Goal: Communication & Community: Ask a question

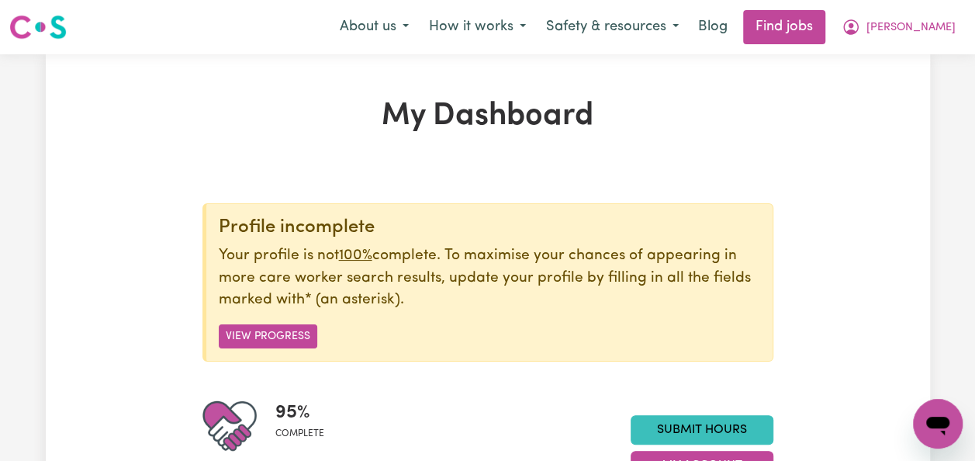
click at [943, 424] on icon "Open messaging window" at bounding box center [938, 426] width 23 height 19
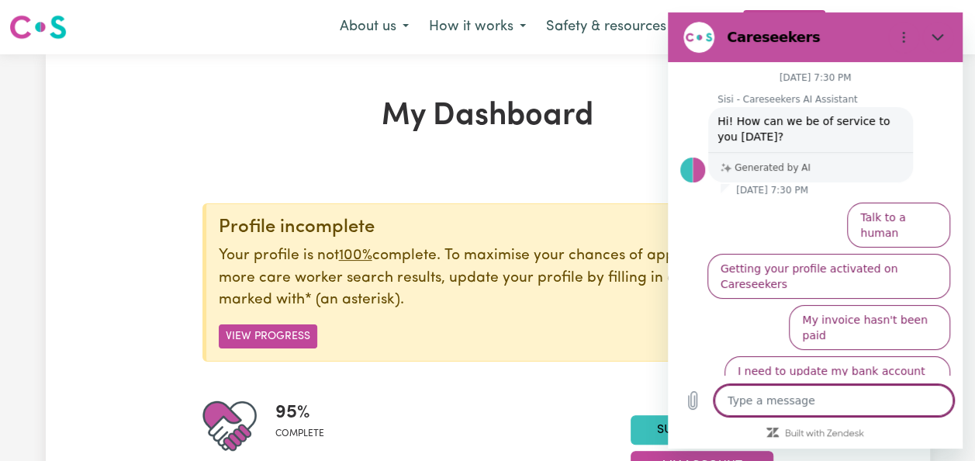
click at [876, 217] on button "Talk to a human" at bounding box center [898, 225] width 103 height 45
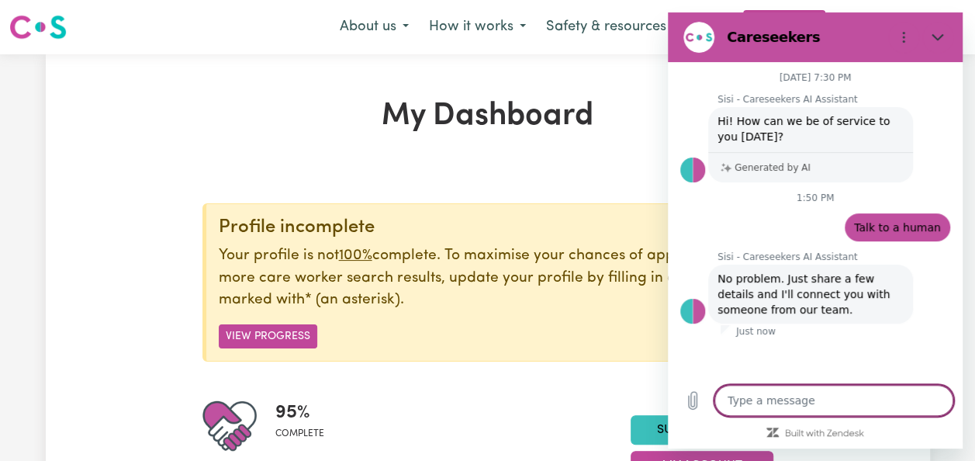
type textarea "x"
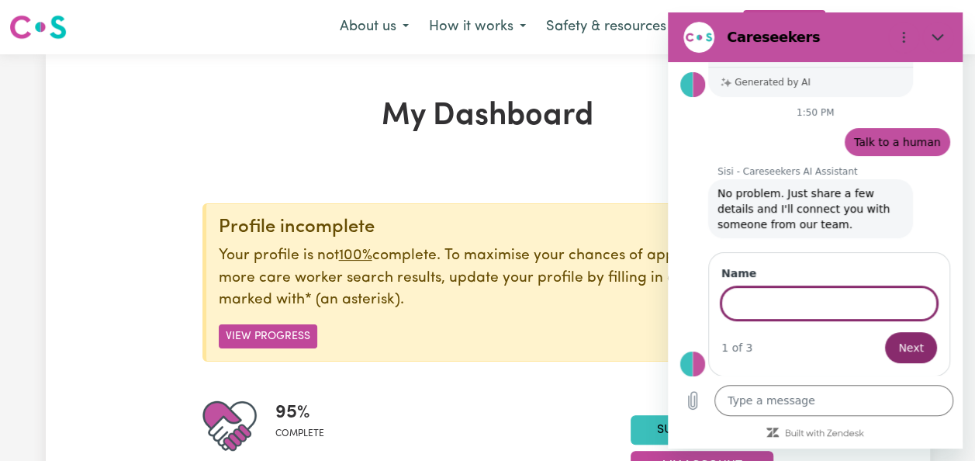
scroll to position [84, 0]
click at [775, 300] on input "Name" at bounding box center [830, 303] width 216 height 33
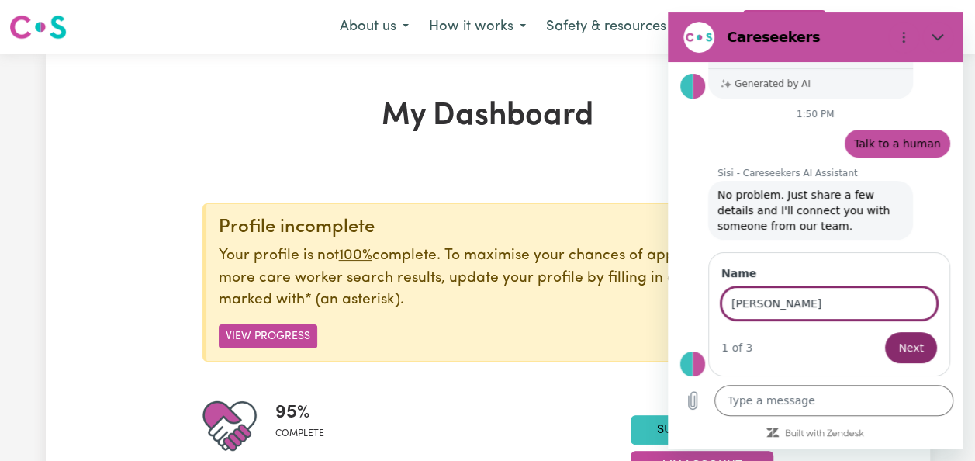
type input "[PERSON_NAME]"
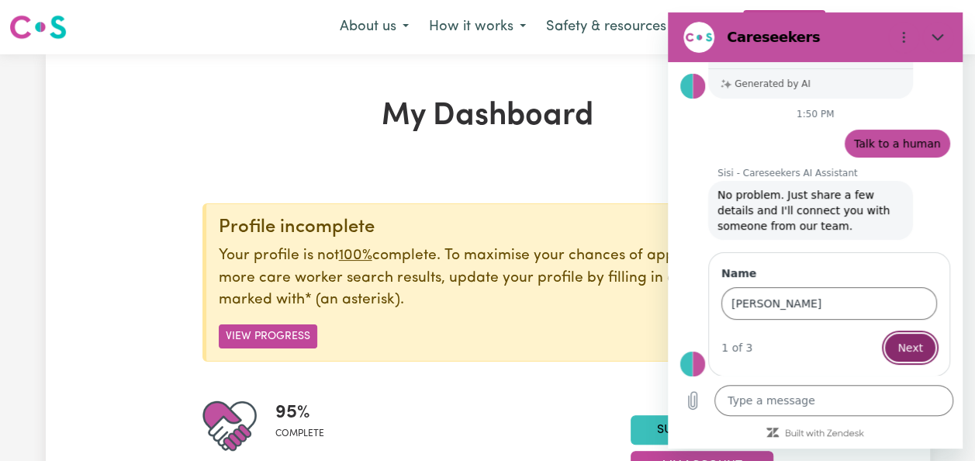
click at [907, 343] on span "Next" at bounding box center [911, 347] width 26 height 19
type textarea "x"
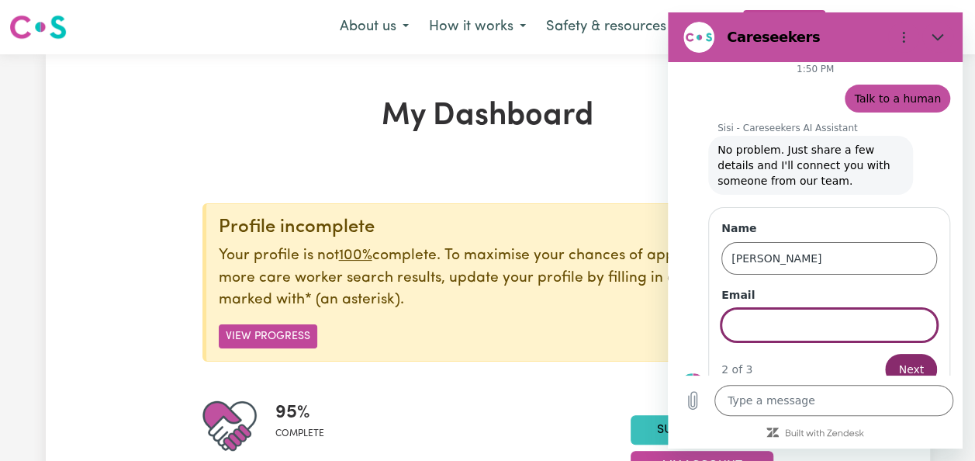
scroll to position [151, 0]
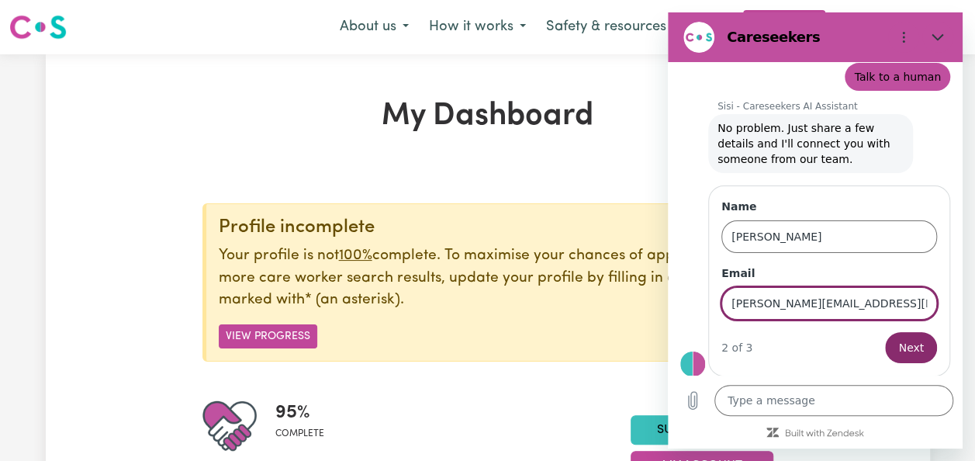
type input "[PERSON_NAME][EMAIL_ADDRESS][DOMAIN_NAME]"
click at [903, 338] on span "Next" at bounding box center [912, 347] width 26 height 19
type textarea "x"
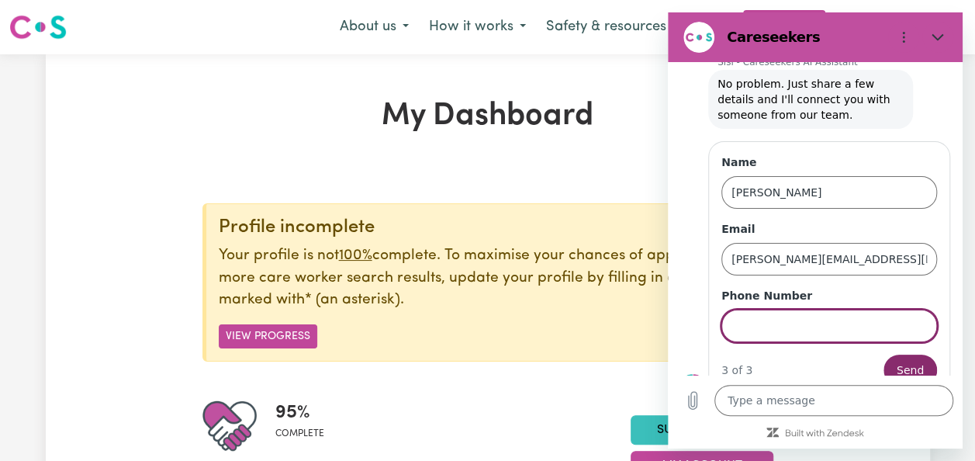
scroll to position [217, 0]
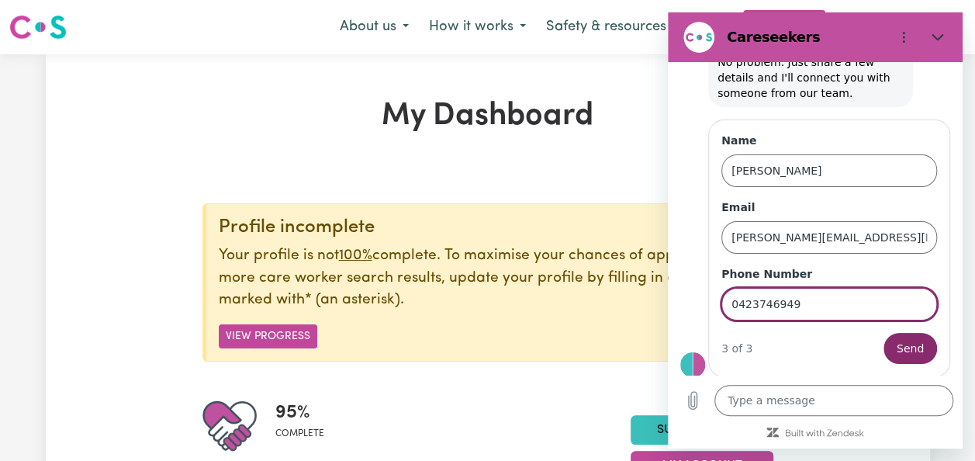
type input "0423746949"
click at [884, 333] on button "Send" at bounding box center [911, 348] width 54 height 31
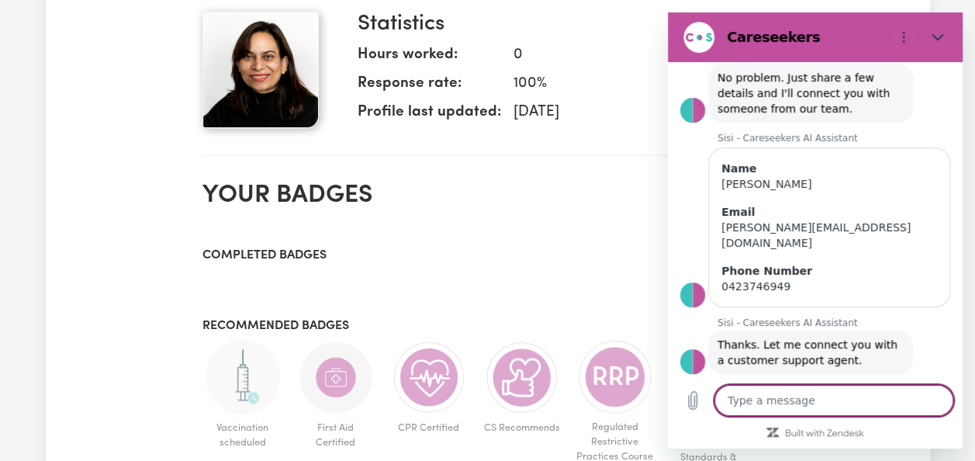
scroll to position [621, 0]
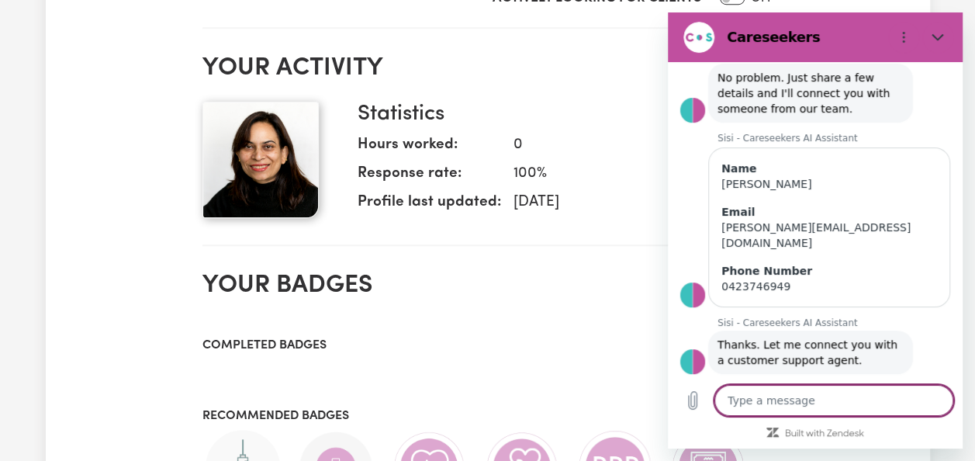
click at [786, 404] on textarea at bounding box center [834, 400] width 239 height 31
click at [934, 43] on button "Close" at bounding box center [938, 37] width 31 height 31
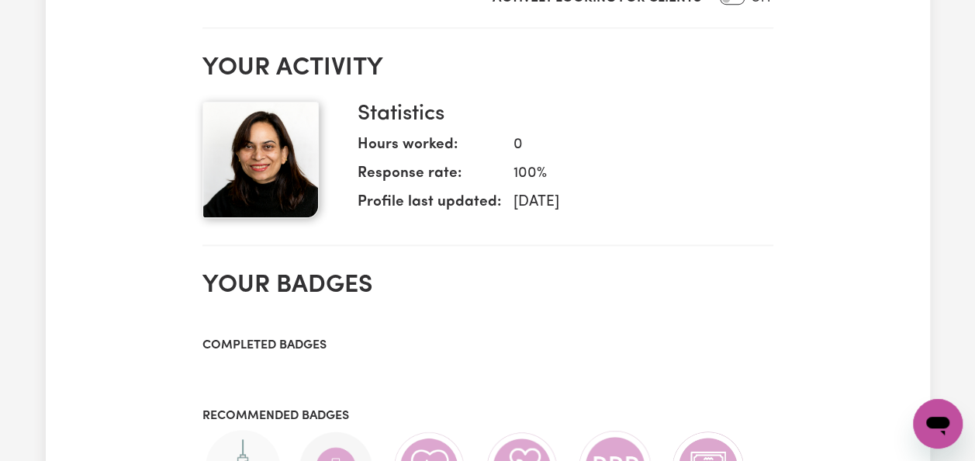
scroll to position [217, 0]
click at [928, 424] on icon "Open messaging window" at bounding box center [938, 426] width 23 height 19
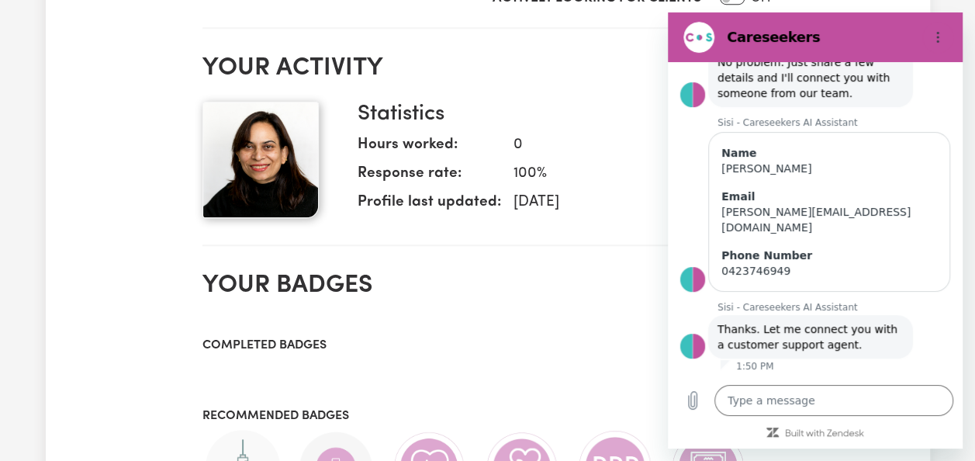
scroll to position [201, 0]
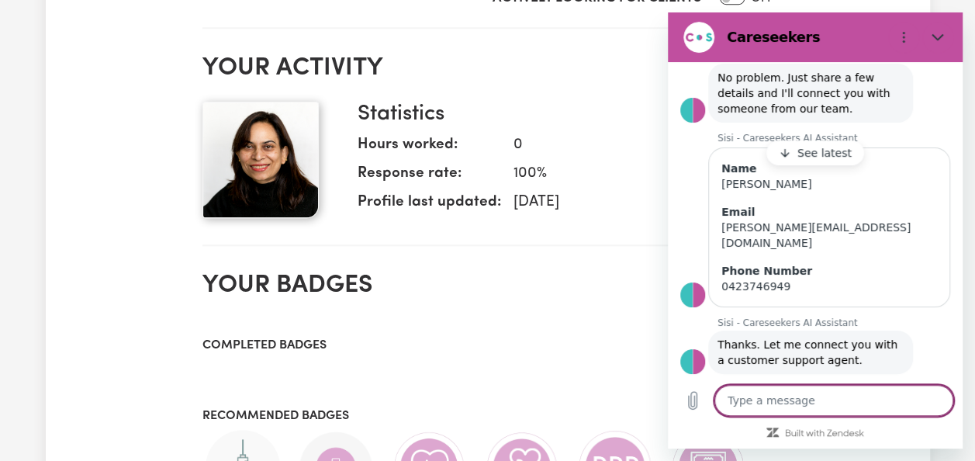
type textarea "x"
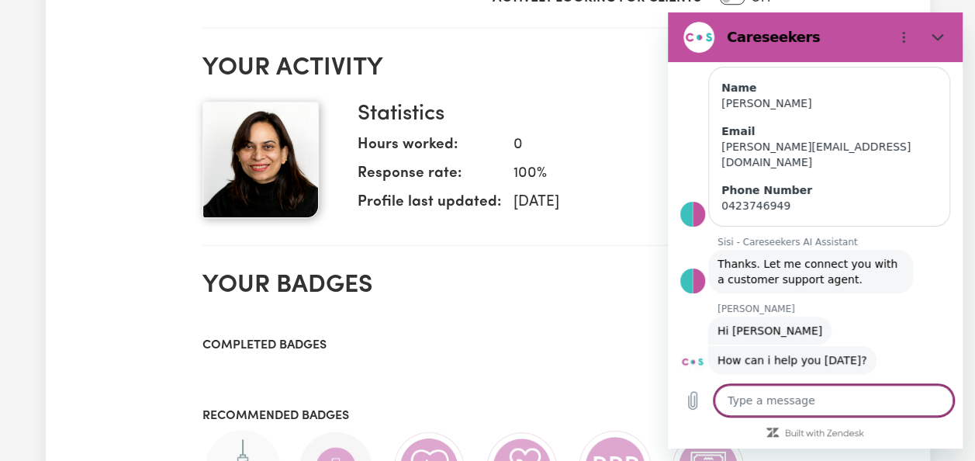
click at [799, 397] on textarea at bounding box center [834, 400] width 239 height 31
type textarea "I"
type textarea "Hi"
type textarea "x"
type textarea "Hi"
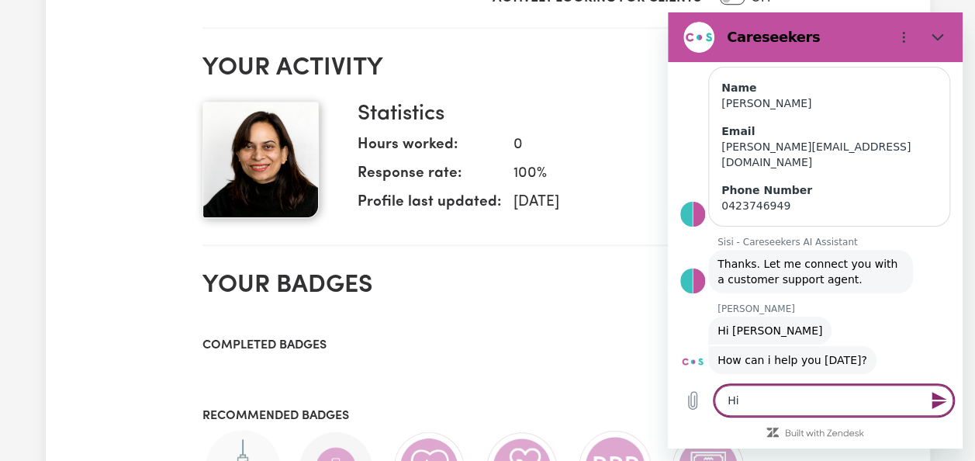
type textarea "x"
type textarea "Hi L"
type textarea "x"
type textarea "Hi [PERSON_NAME]"
type textarea "x"
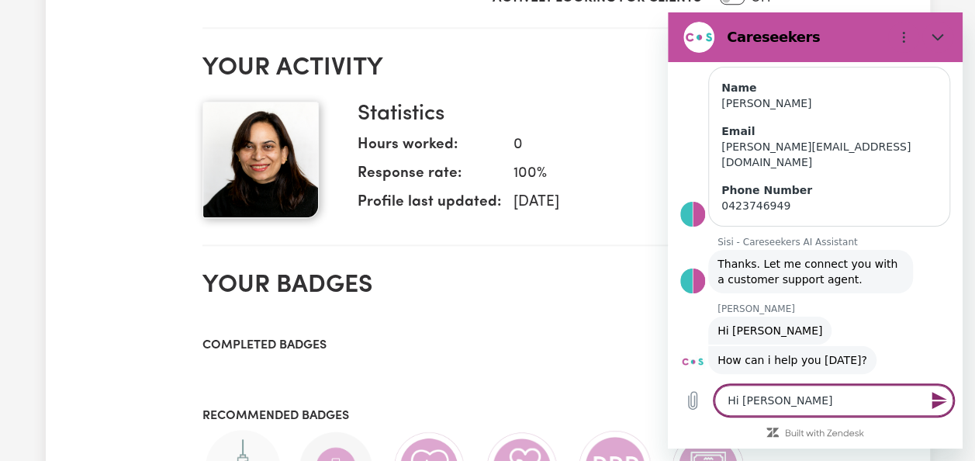
type textarea "Hi [PERSON_NAME]"
type textarea "x"
type textarea "Hi [PERSON_NAME]"
type textarea "x"
type textarea "Hi [PERSON_NAME]"
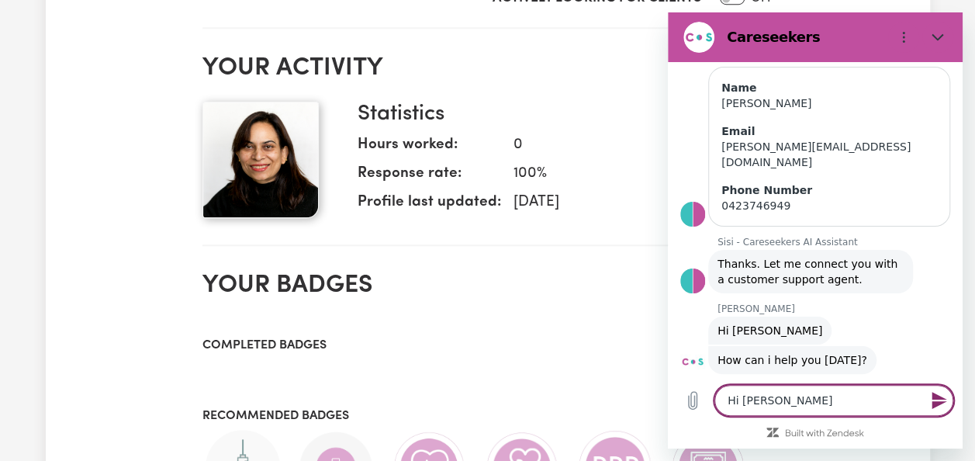
type textarea "x"
type textarea "Hi [PERSON_NAME]"
type textarea "x"
type textarea "Hi [PERSON_NAME],"
type textarea "x"
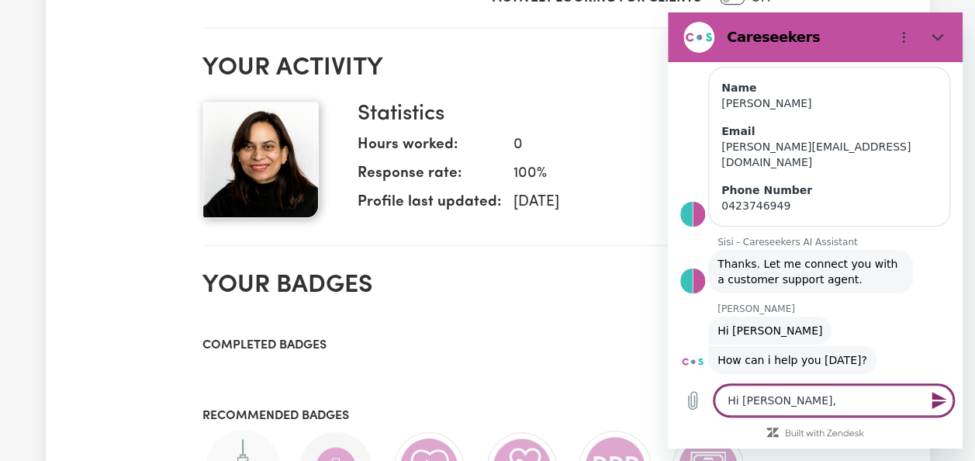
type textarea "Hi [PERSON_NAME],"
type textarea "x"
type textarea "Hi [PERSON_NAME], t"
type textarea "x"
type textarea "Hi [PERSON_NAME], thanks for"
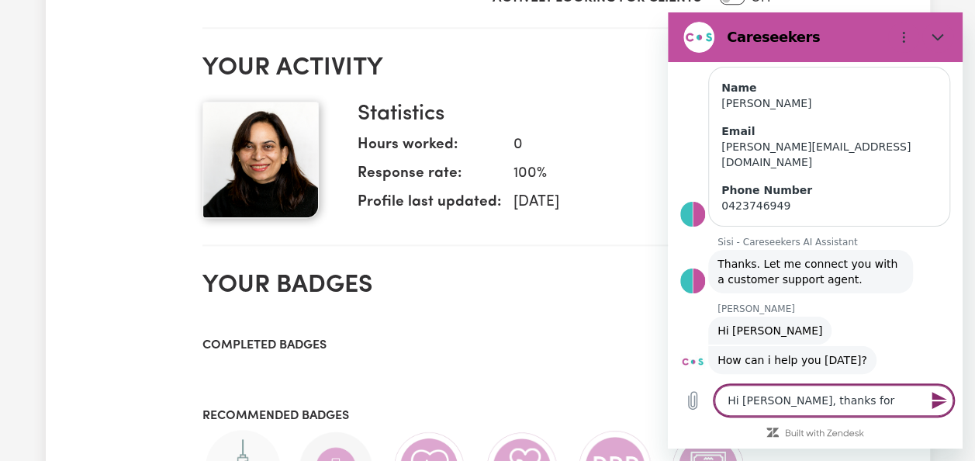
type textarea "x"
type textarea "Hi [PERSON_NAME], thanks for c"
type textarea "x"
type textarea "Hi [PERSON_NAME], thanks for co"
type textarea "x"
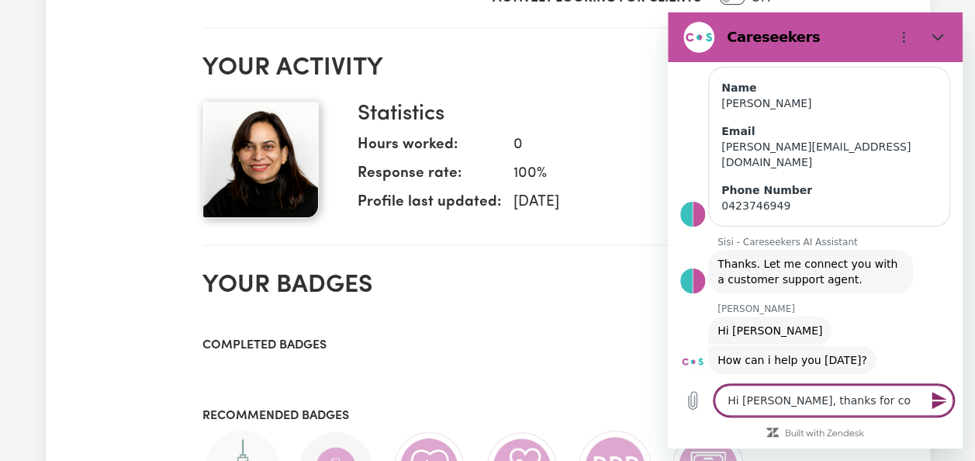
type textarea "Hi [PERSON_NAME], thanks for con"
type textarea "x"
type textarea "Hi [PERSON_NAME], thanks for conn"
type textarea "x"
type textarea "Hi [PERSON_NAME], thanks for conne"
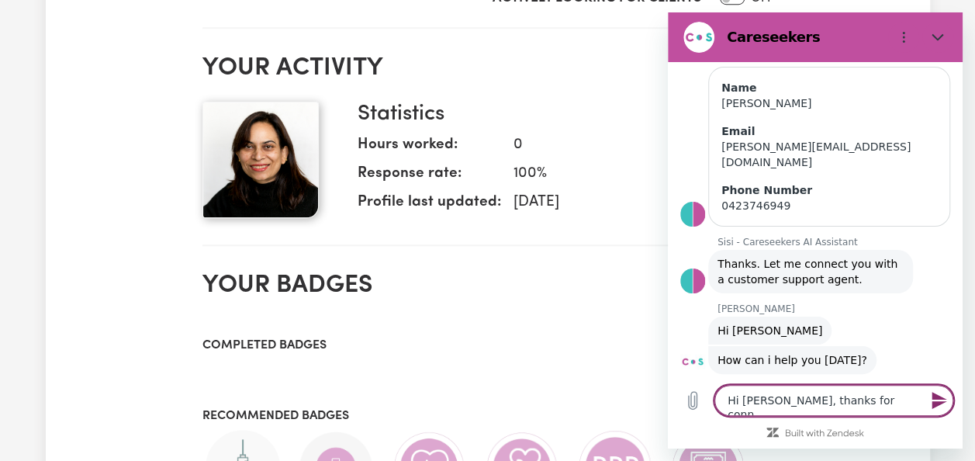
type textarea "x"
type textarea "Hi [PERSON_NAME], thanks for connec"
type textarea "x"
type textarea "Hi [PERSON_NAME], thanks for connect"
type textarea "x"
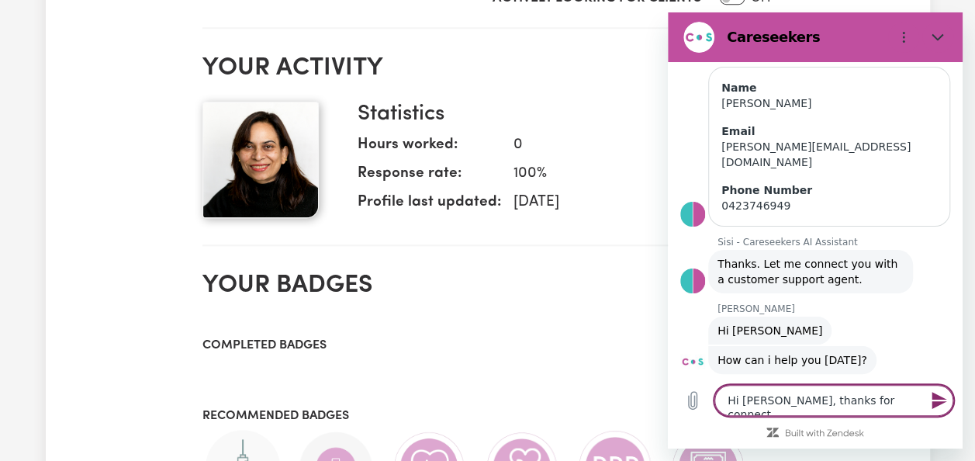
type textarea "Hi [PERSON_NAME], thanks for connecti"
type textarea "x"
type textarea "Hi [PERSON_NAME], thanks for connectin"
type textarea "x"
type textarea "Hi [PERSON_NAME], thanks for connecting"
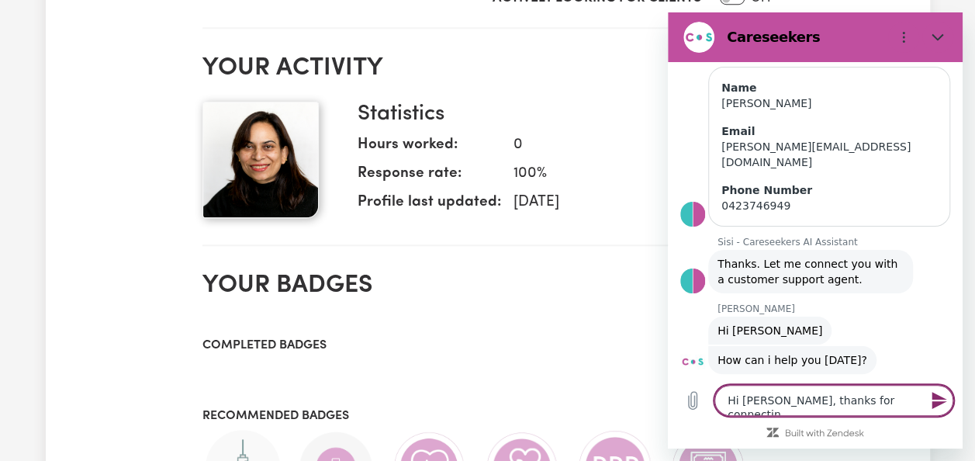
type textarea "x"
type textarea "Hi [PERSON_NAME], thanks for connecting."
type textarea "x"
type textarea "Hi [PERSON_NAME], thanks for connecting."
type textarea "x"
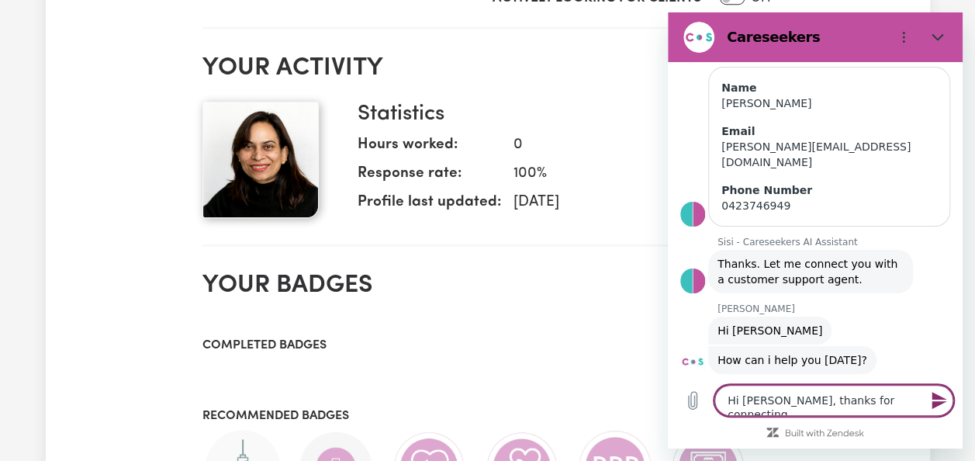
type textarea "Hi [PERSON_NAME], thanks for connecting."
type textarea "x"
type textarea "Hi [PERSON_NAME], thanks for connecting."
type textarea "x"
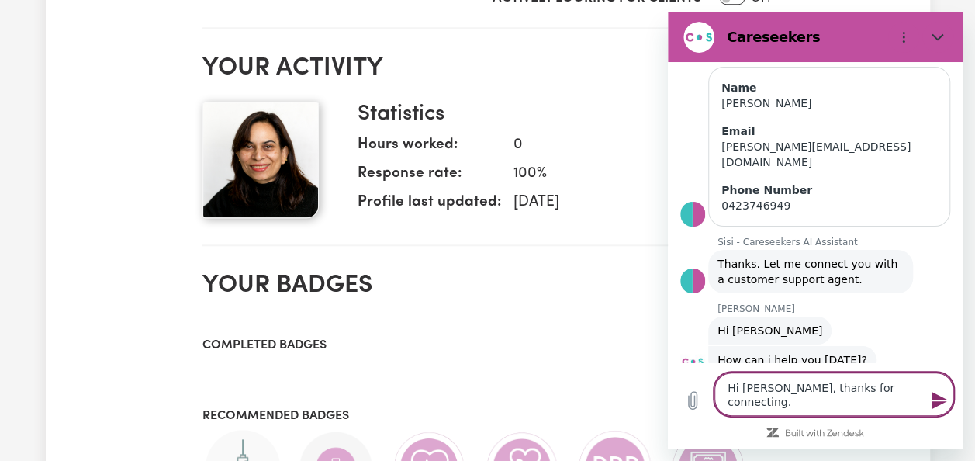
type textarea "Hi [PERSON_NAME], thanks for connecting. I"
type textarea "x"
type textarea "Hi [PERSON_NAME], thanks for connecting. I"
type textarea "x"
type textarea "Hi [PERSON_NAME], thanks for connecting. I h"
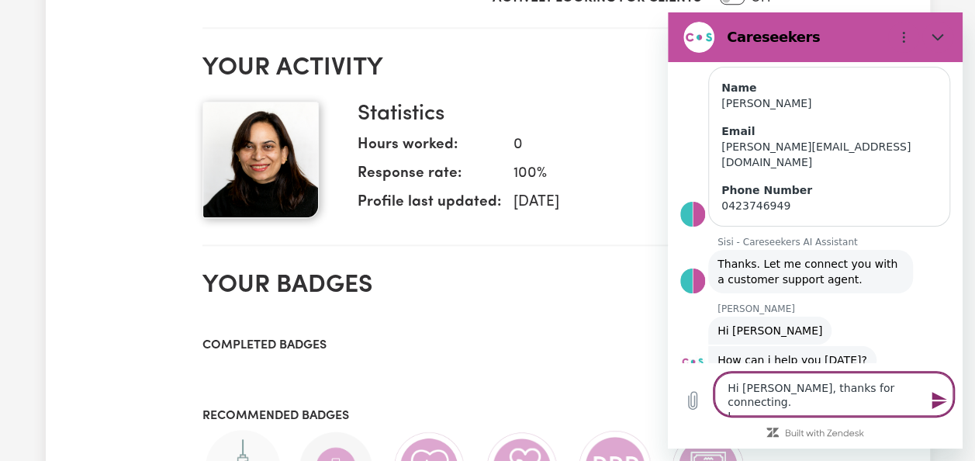
type textarea "x"
type textarea "Hi [PERSON_NAME], thanks for connecting. I ha"
type textarea "x"
type textarea "Hi [PERSON_NAME], thanks for connecting. I hav"
type textarea "x"
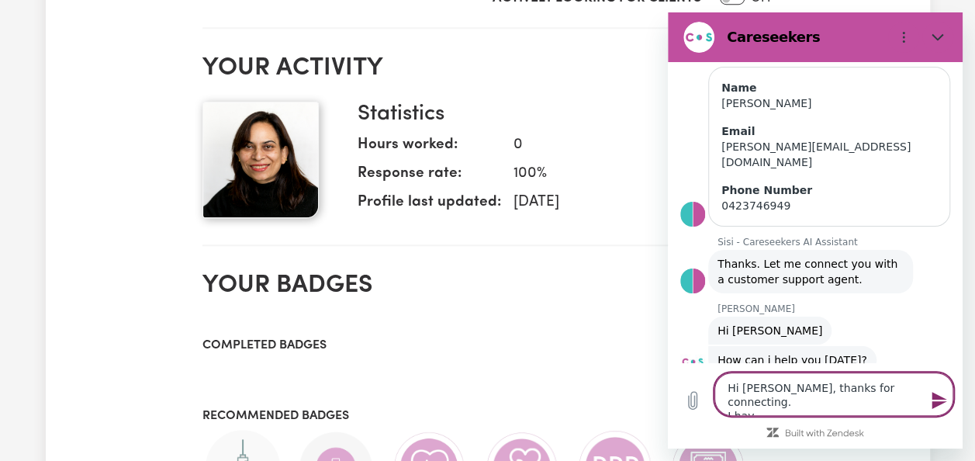
type textarea "Hi [PERSON_NAME], thanks for connecting. I have"
type textarea "x"
type textarea "Hi [PERSON_NAME], thanks for connecting. I hav"
type textarea "x"
type textarea "Hi [PERSON_NAME], thanks for connecting. I ha"
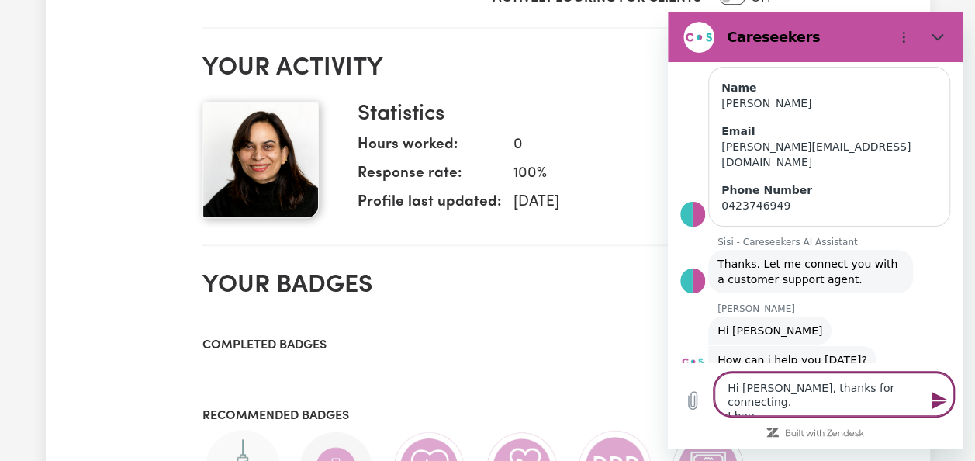
type textarea "x"
type textarea "Hi [PERSON_NAME], thanks for connecting. I h"
type textarea "x"
type textarea "Hi [PERSON_NAME], thanks for connecting. I"
type textarea "x"
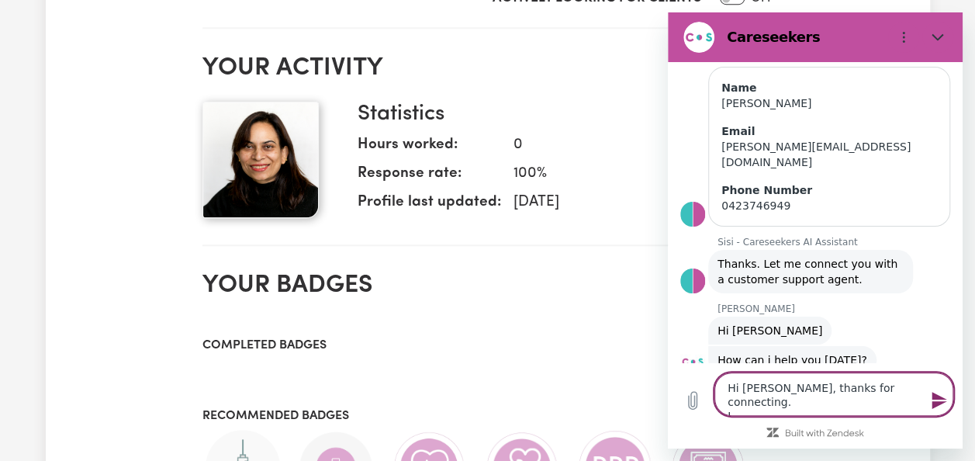
type textarea "Hi [PERSON_NAME], thanks for connecting. I w"
type textarea "x"
type textarea "Hi [PERSON_NAME], thanks for connecting. I wo"
type textarea "x"
type textarea "Hi [PERSON_NAME], thanks for connecting. I wou"
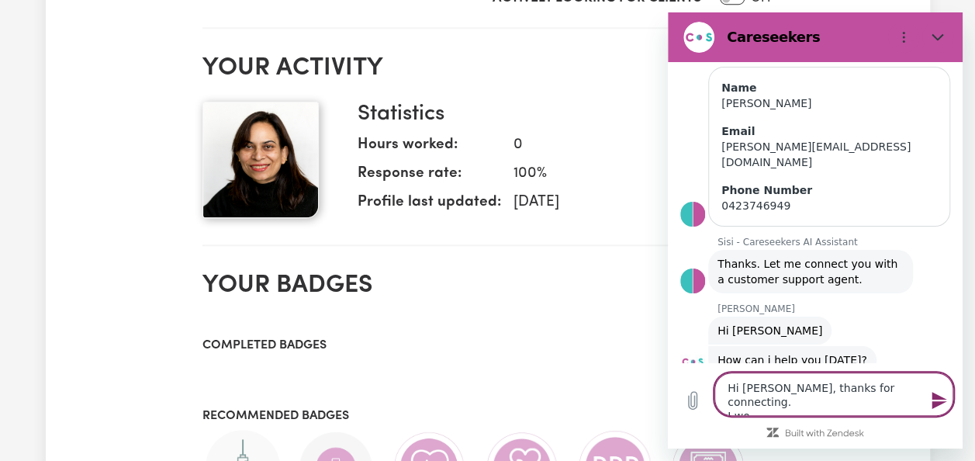
type textarea "x"
type textarea "Hi [PERSON_NAME], thanks for connecting. I woul"
type textarea "x"
type textarea "Hi [PERSON_NAME], thanks for connecting. I would"
type textarea "x"
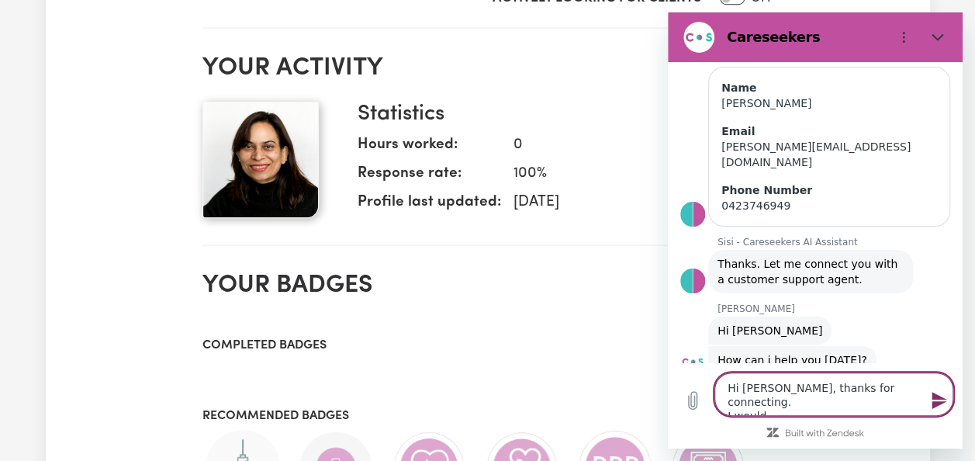
type textarea "Hi [PERSON_NAME], thanks for connecting. I would"
type textarea "x"
type textarea "Hi [PERSON_NAME], thanks for connecting. I would l"
type textarea "x"
type textarea "Hi [PERSON_NAME], thanks for connecting. I would li"
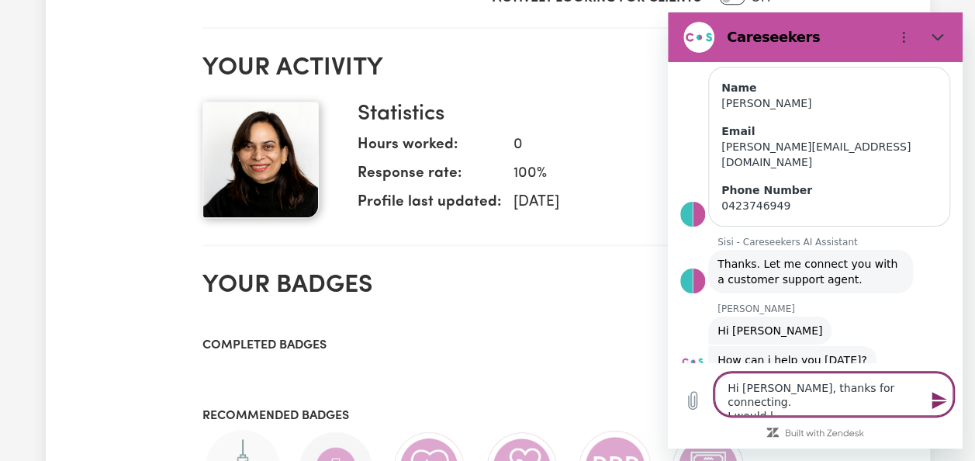
type textarea "x"
type textarea "Hi [PERSON_NAME], thanks for connecting. I would lik"
type textarea "x"
type textarea "Hi [PERSON_NAME], thanks for connecting. I would like"
type textarea "x"
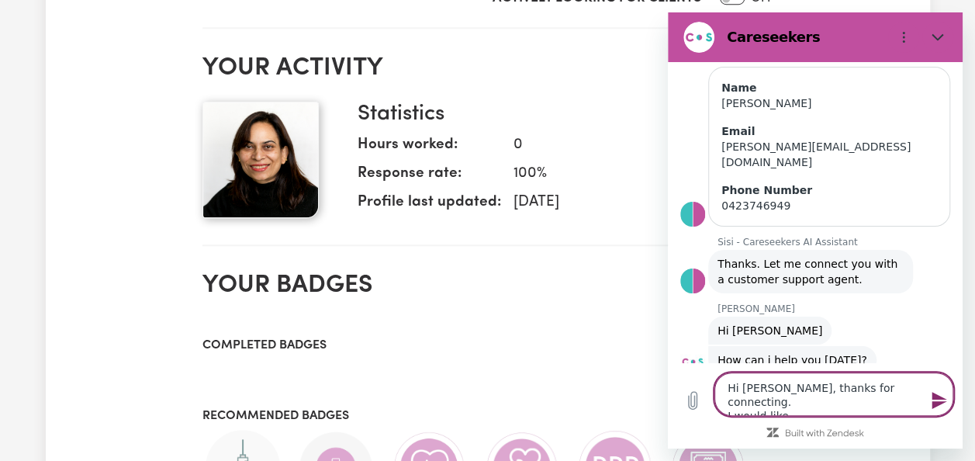
type textarea "Hi [PERSON_NAME], thanks for connecting. I would like"
type textarea "x"
type textarea "Hi [PERSON_NAME], thanks for connecting. I would like t"
type textarea "x"
type textarea "Hi [PERSON_NAME], thanks for connecting. I would like to"
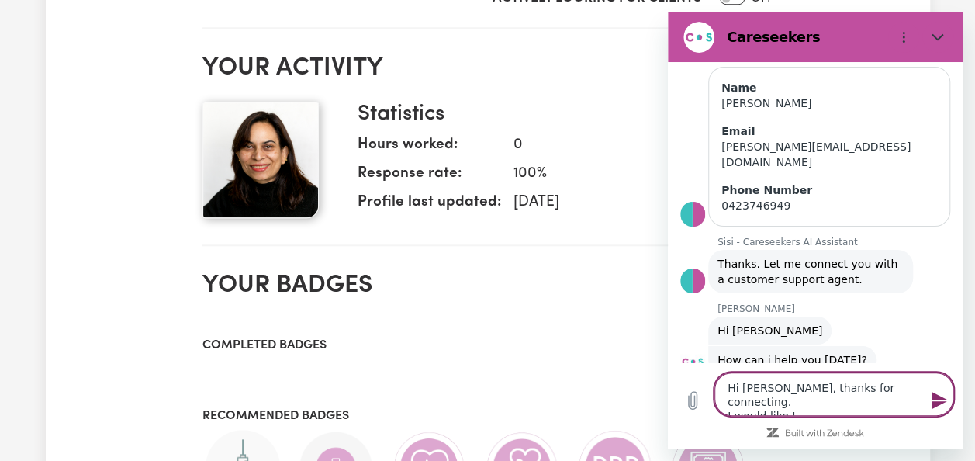
type textarea "x"
type textarea "Hi [PERSON_NAME], thanks for connecting. I would like to"
type textarea "x"
type textarea "Hi [PERSON_NAME], thanks for connecting. I would like to f"
type textarea "x"
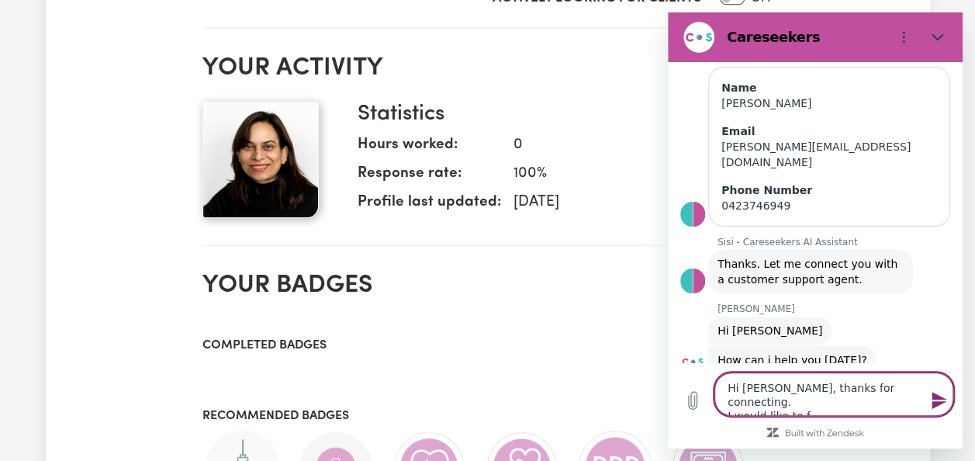
type textarea "Hi [PERSON_NAME], thanks for connecting. I would like to fi"
type textarea "x"
type textarea "Hi [PERSON_NAME], thanks for connecting. I would like to fini"
type textarea "x"
type textarea "Hi [PERSON_NAME], thanks for connecting. I would like to finis"
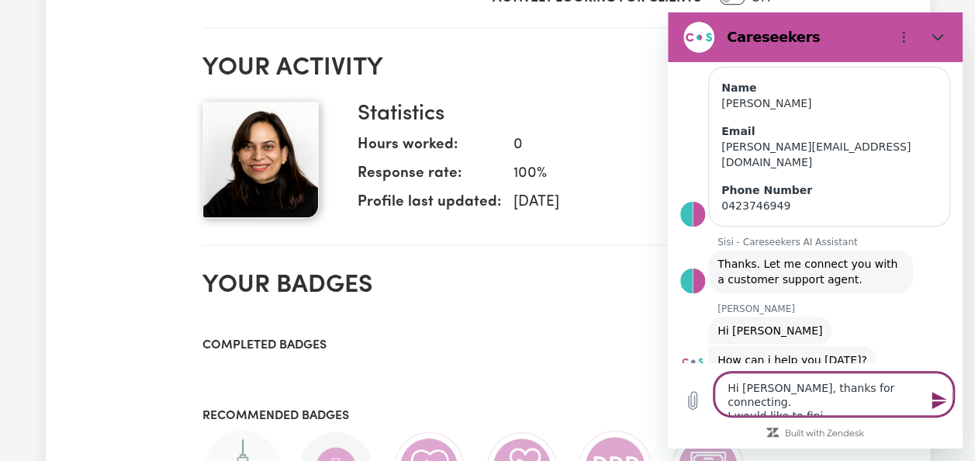
type textarea "x"
type textarea "Hi [PERSON_NAME], thanks for connecting. I would like to finish"
type textarea "x"
type textarea "Hi [PERSON_NAME], thanks for connecting. I would like to finish"
type textarea "x"
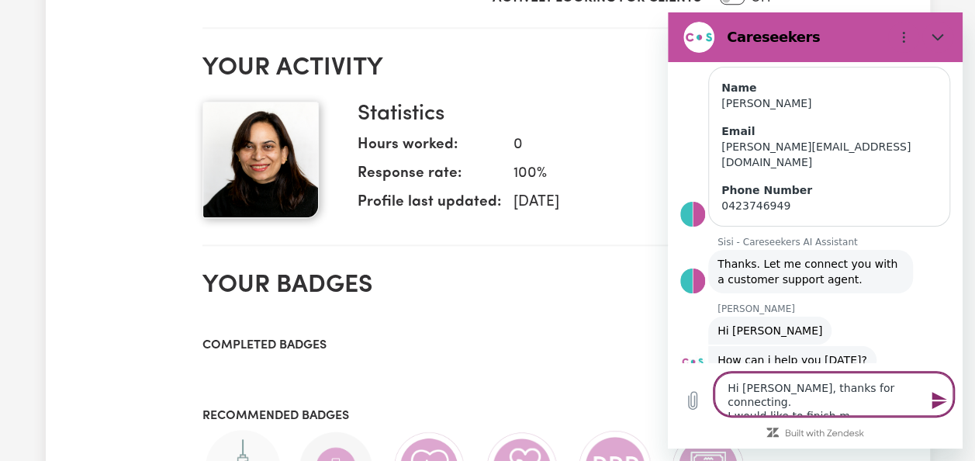
type textarea "Hi [PERSON_NAME], thanks for connecting. I would like to finish my"
type textarea "x"
type textarea "Hi [PERSON_NAME], thanks for connecting. I would like to finish my"
type textarea "x"
type textarea "Hi [PERSON_NAME], thanks for connecting. I would like to finish my p"
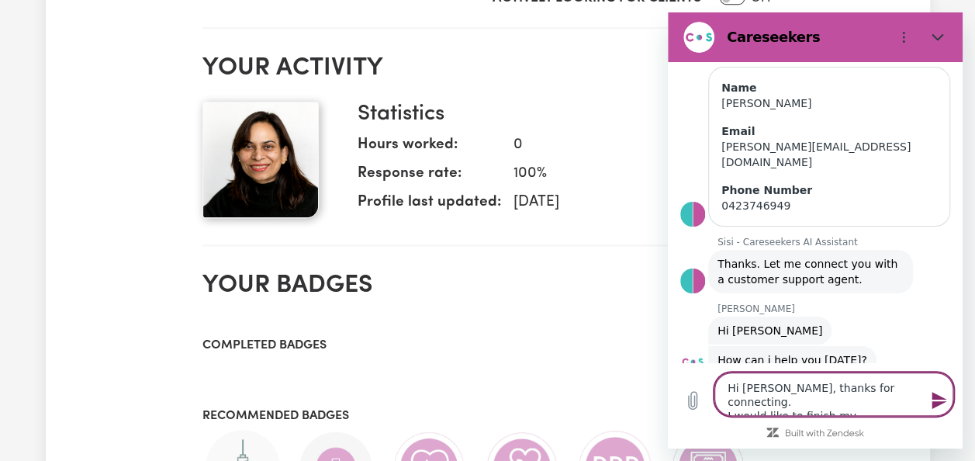
type textarea "x"
type textarea "Hi [PERSON_NAME], thanks for connecting. I would like to finish my pr"
type textarea "x"
type textarea "Hi [PERSON_NAME], thanks for connecting. I would like to finish my pro"
type textarea "x"
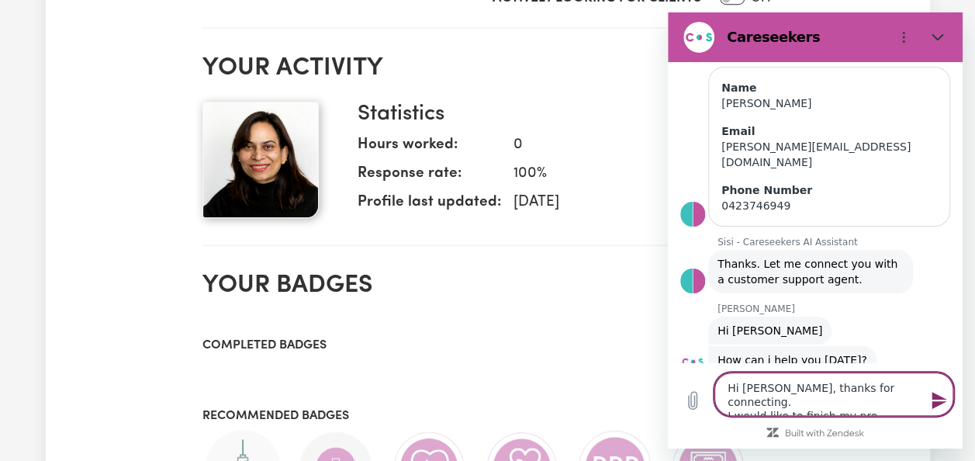
type textarea "Hi [PERSON_NAME], thanks for connecting. I would like to finish my prof"
type textarea "x"
type textarea "Hi [PERSON_NAME], thanks for connecting. I would like to finish my profi"
type textarea "x"
type textarea "Hi [PERSON_NAME], thanks for connecting. I would like to finish my profil"
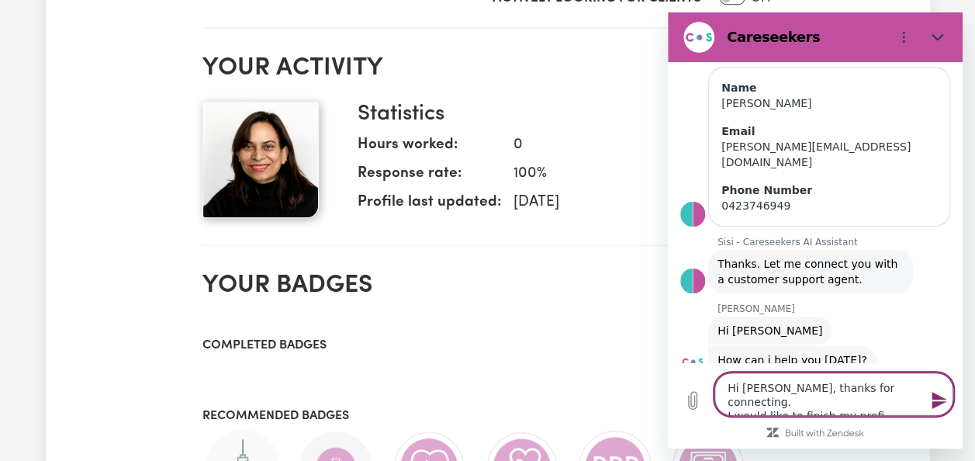
type textarea "x"
type textarea "Hi [PERSON_NAME], thanks for connecting. I would like to finish my profile"
type textarea "x"
type textarea "Hi [PERSON_NAME], thanks for connecting. I would like to finish my profile,"
type textarea "x"
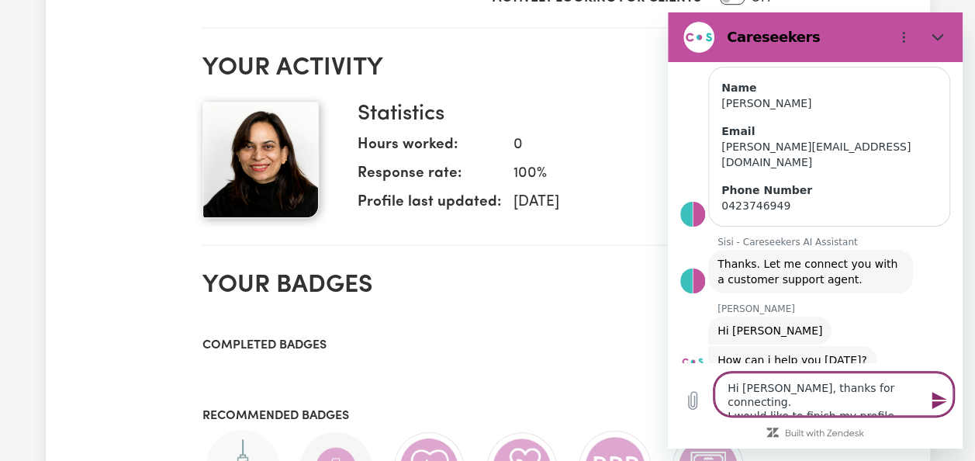
type textarea "Hi [PERSON_NAME], thanks for connecting. I would like to finish my profile,"
type textarea "x"
type textarea "Hi [PERSON_NAME], thanks for connecting. I would like to finish my profile, u"
type textarea "x"
type textarea "Hi [PERSON_NAME], thanks for connecting. I would like to finish my profile, un"
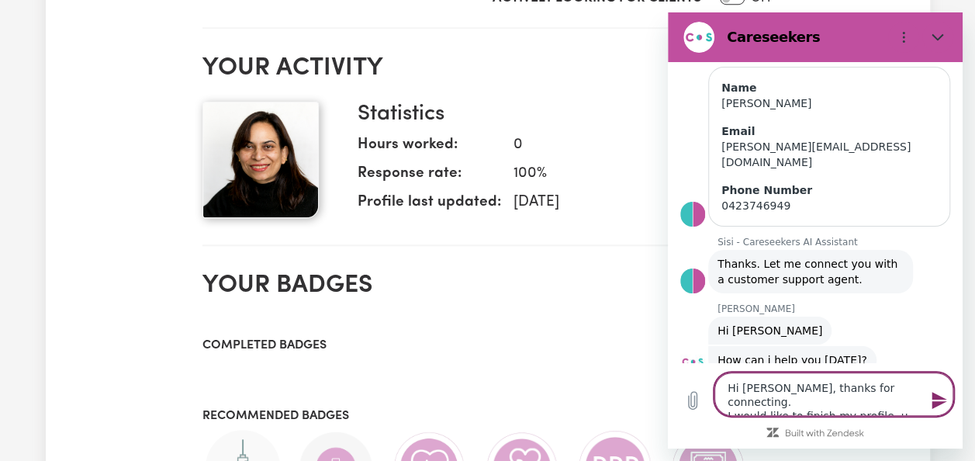
type textarea "x"
type textarea "Hi [PERSON_NAME], thanks for connecting. I would like to finish my profile, unf"
type textarea "x"
type textarea "Hi [PERSON_NAME], thanks for connecting. I would like to finish my profile, unfo"
type textarea "x"
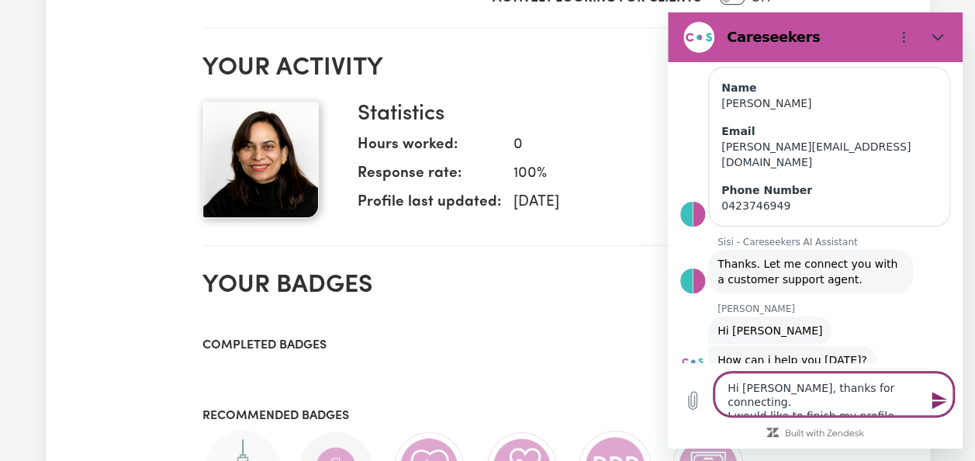
type textarea "Hi [PERSON_NAME], thanks for connecting. I would like to finish my profile, unf…"
type textarea "x"
type textarea "Hi [PERSON_NAME], thanks for connecting. I would like to finish my profile, unf…"
type textarea "x"
type textarea "Hi [PERSON_NAME], thanks for connecting. I would like to finish my profile, unf…"
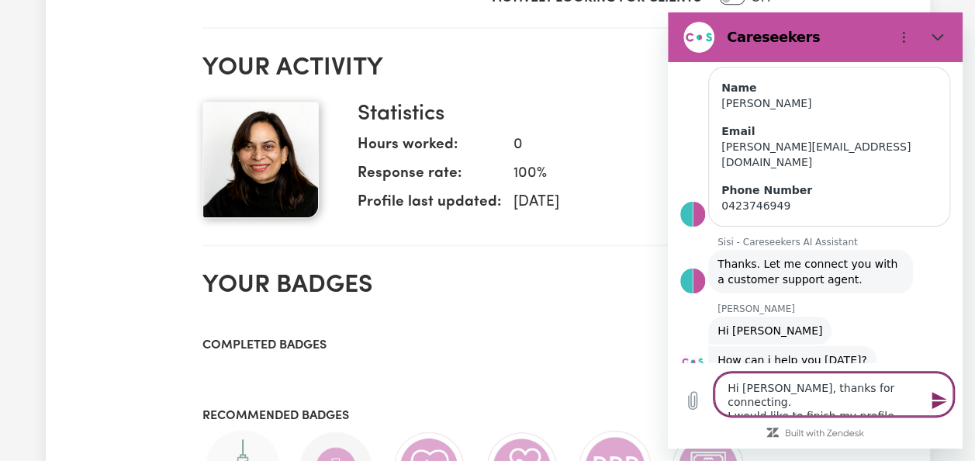
type textarea "x"
type textarea "Hi [PERSON_NAME], thanks for connecting. I would like to finish my profile, unfo"
type textarea "x"
type textarea "Hi [PERSON_NAME], thanks for connecting. I would like to finish my profile, unf…"
type textarea "x"
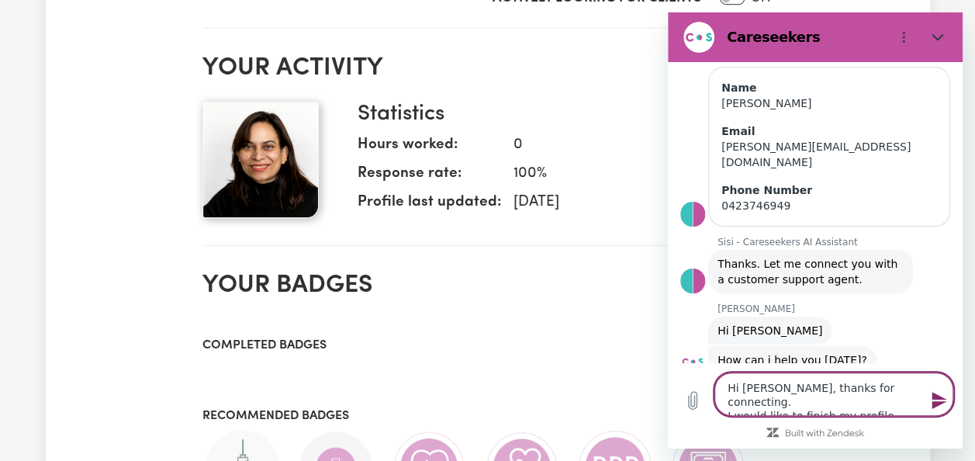
type textarea "Hi [PERSON_NAME], thanks for connecting. I would like to finish my profile, unf…"
type textarea "x"
type textarea "Hi [PERSON_NAME], thanks for connecting. I would like to finish my profile, unf…"
type textarea "x"
type textarea "Hi [PERSON_NAME], thanks for connecting. I would like to finish my profile, unf…"
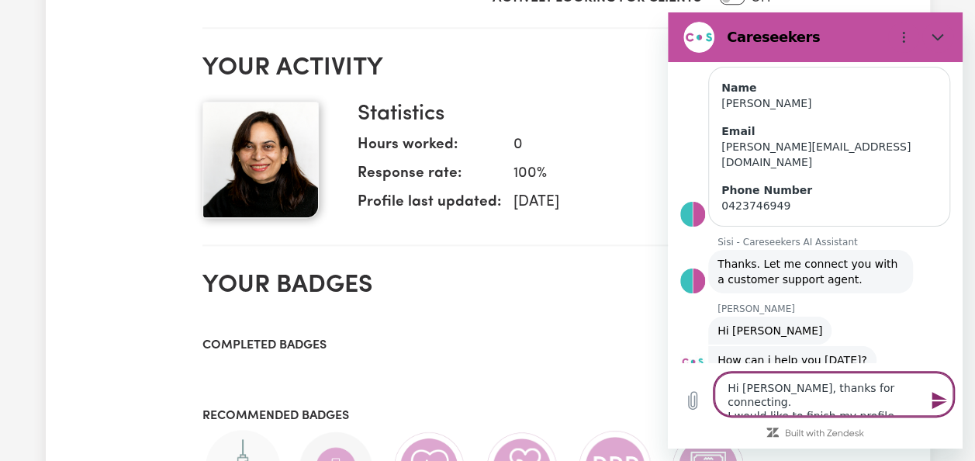
type textarea "x"
type textarea "Hi [PERSON_NAME], thanks for connecting. I would like to finish my profile, unf…"
type textarea "x"
type textarea "Hi [PERSON_NAME], thanks for connecting. I would like to finish my profile, unf…"
type textarea "x"
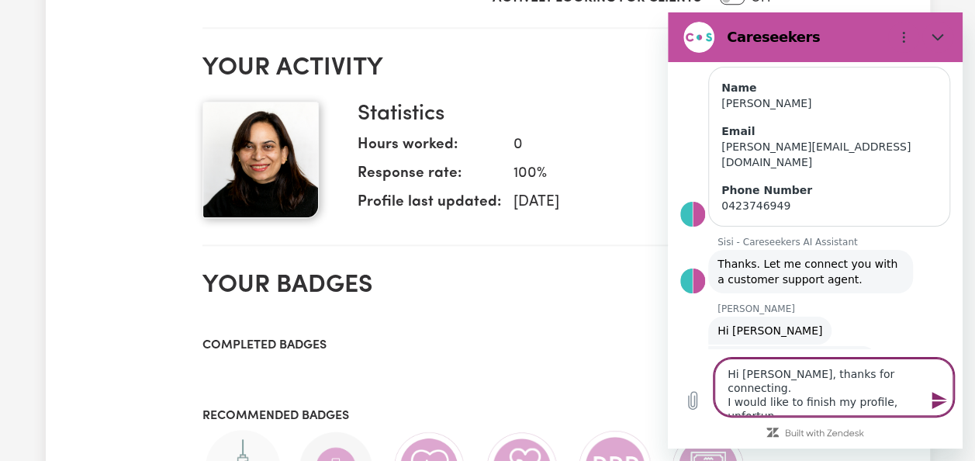
type textarea "Hi [PERSON_NAME], thanks for connecting. I would like to finish my profile, unf…"
type textarea "x"
type textarea "Hi [PERSON_NAME], thanks for connecting. I would like to finish my profile, unf…"
type textarea "x"
type textarea "Hi [PERSON_NAME], thanks for connecting. I would like to finish my profile, unf…"
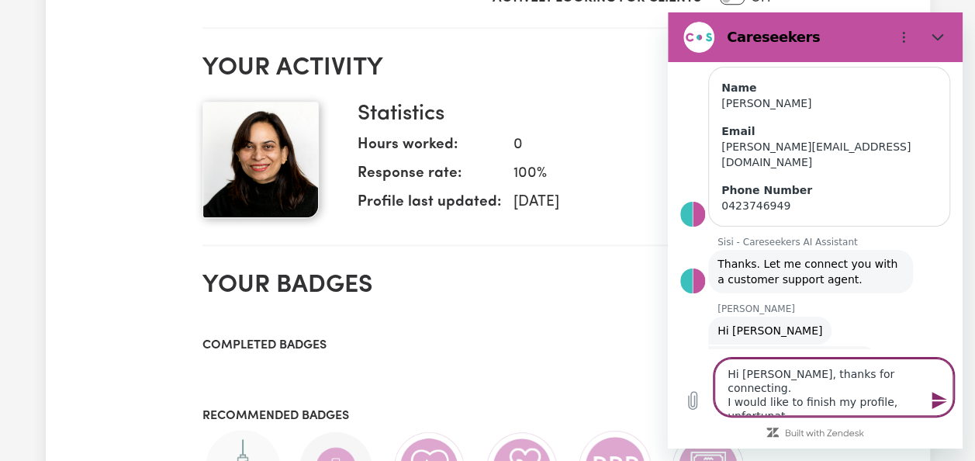
type textarea "x"
type textarea "Hi [PERSON_NAME], thanks for connecting. I would like to finish my profile, unf…"
type textarea "x"
type textarea "Hi [PERSON_NAME], thanks for connecting. I would like to finish my profile, unf…"
type textarea "x"
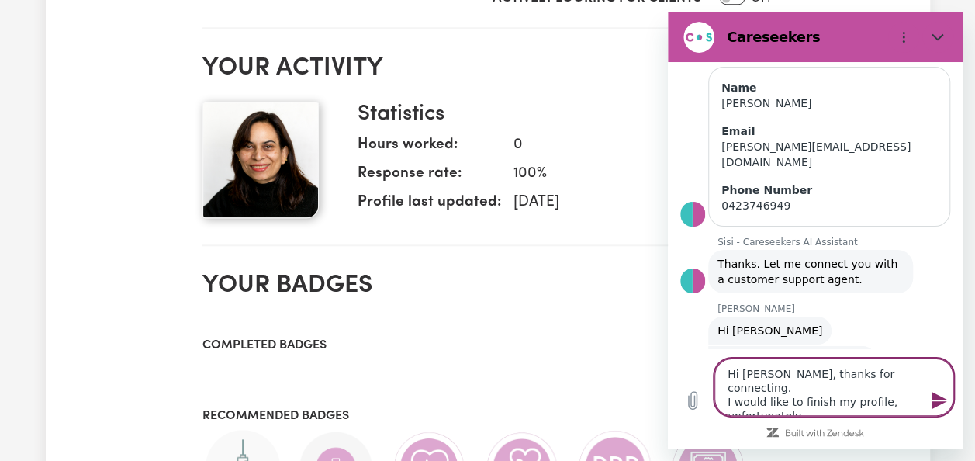
type textarea "Hi [PERSON_NAME], thanks for connecting. I would like to finish my profile, unf…"
type textarea "x"
type textarea "Hi [PERSON_NAME], thanks for connecting. I would like to finish my profile, unf…"
type textarea "x"
type textarea "Hi [PERSON_NAME], thanks for connecting. I would like to finish my profile, unf…"
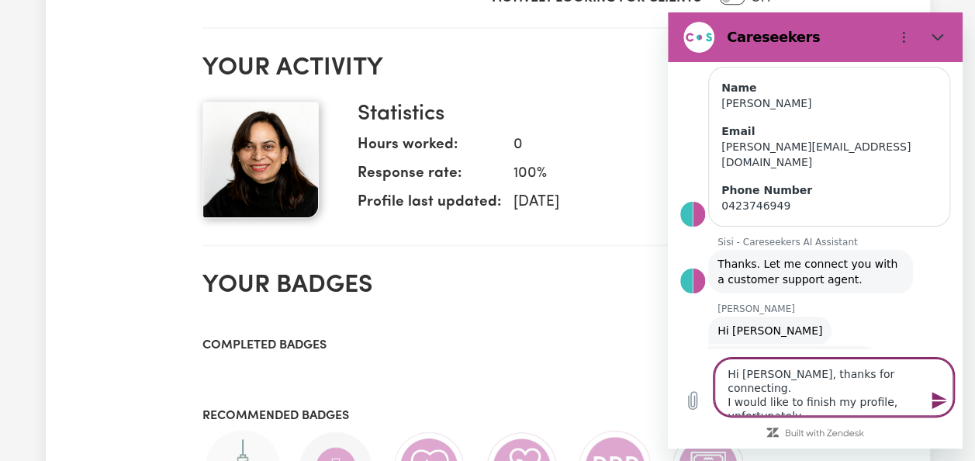
type textarea "x"
type textarea "Hi [PERSON_NAME], thanks for connecting. I would like to finish my profile, unf…"
type textarea "x"
type textarea "Hi [PERSON_NAME], thanks for connecting. I would like to finish my profile, unf…"
type textarea "x"
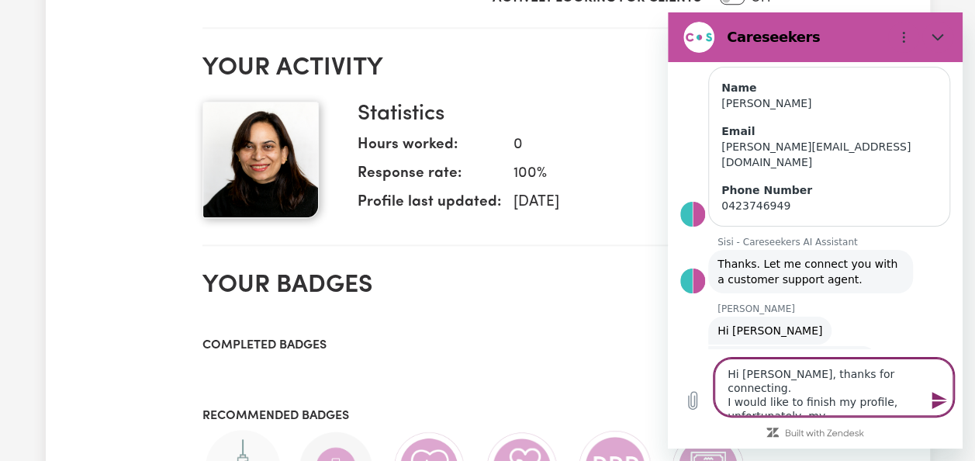
type textarea "Hi [PERSON_NAME], thanks for connecting. I would like to finish my profile, unf…"
type textarea "x"
type textarea "Hi [PERSON_NAME], thanks for connecting. I would like to finish my profile, unf…"
type textarea "x"
type textarea "Hi [PERSON_NAME], thanks for connecting. I would like to finish my profile, unf…"
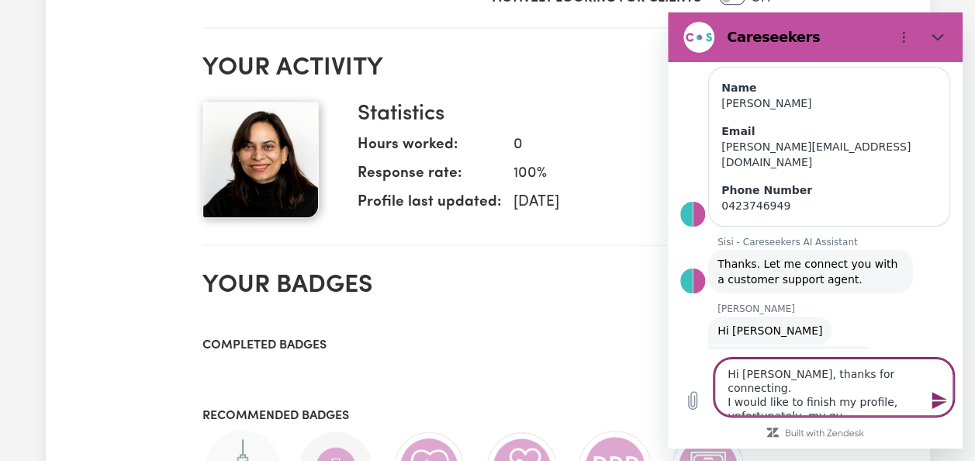
type textarea "x"
type textarea "Hi [PERSON_NAME], thanks for connecting. I would like to finish my profile, unf…"
type textarea "x"
type textarea "Hi [PERSON_NAME], thanks for connecting. I would like to finish my profile, unf…"
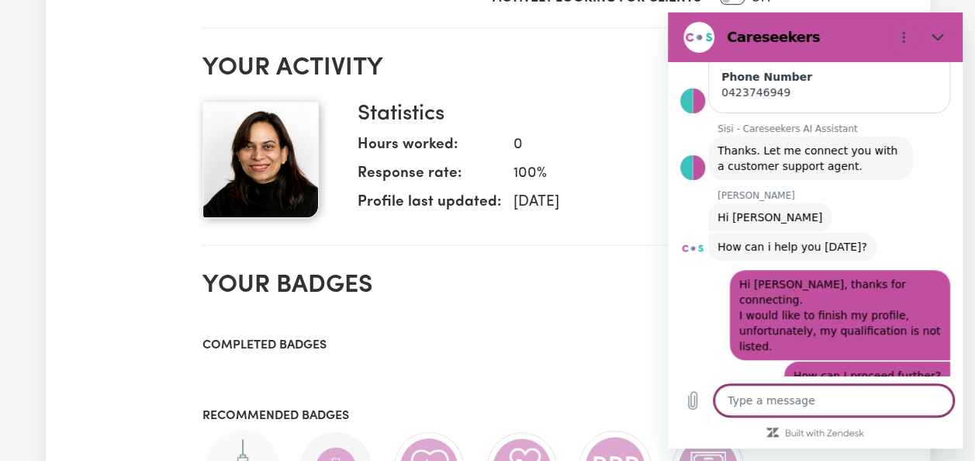
scroll to position [931, 0]
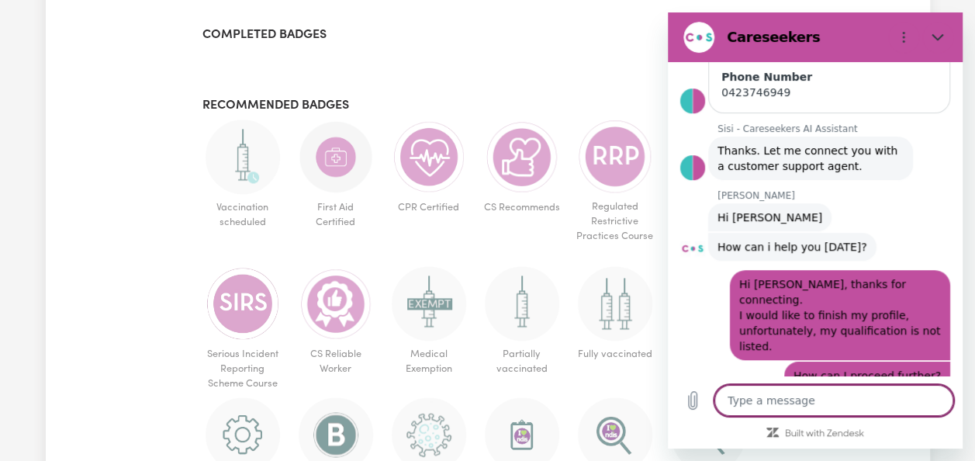
click at [304, 304] on img at bounding box center [336, 303] width 74 height 74
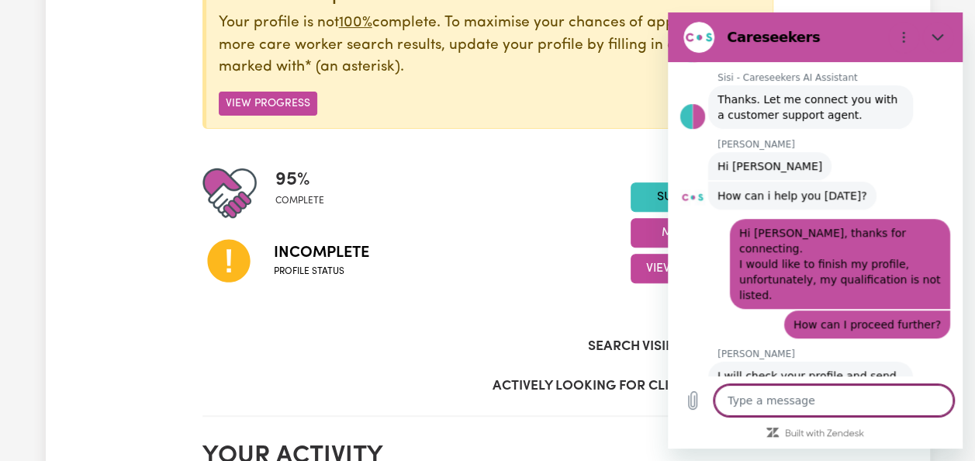
scroll to position [507, 0]
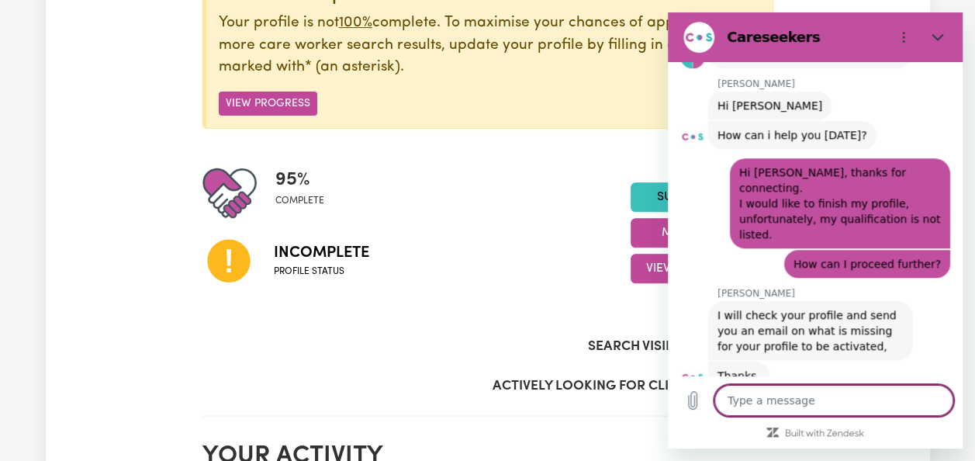
click at [751, 405] on textarea at bounding box center [834, 400] width 239 height 31
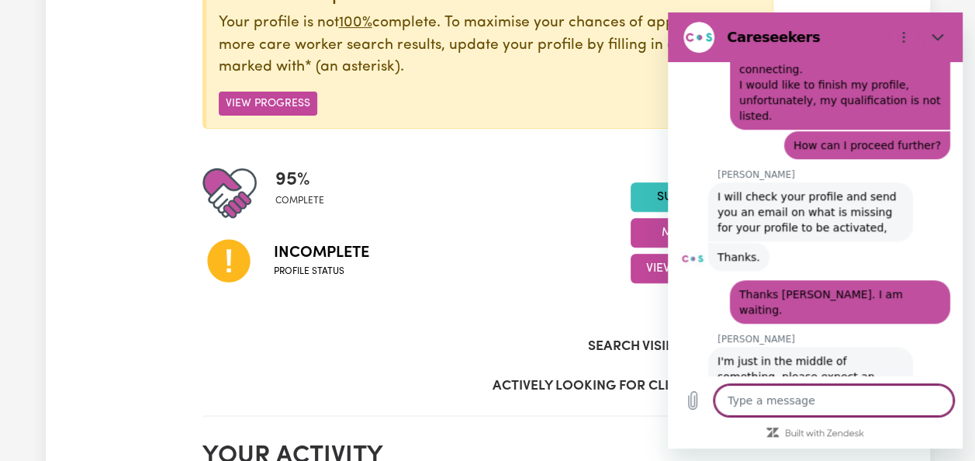
scroll to position [626, 0]
click at [843, 407] on textarea at bounding box center [834, 400] width 239 height 31
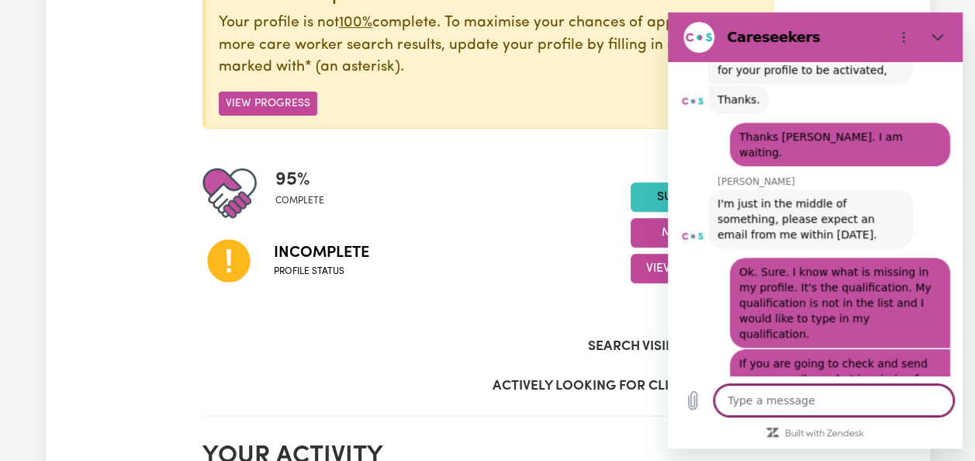
scroll to position [786, 0]
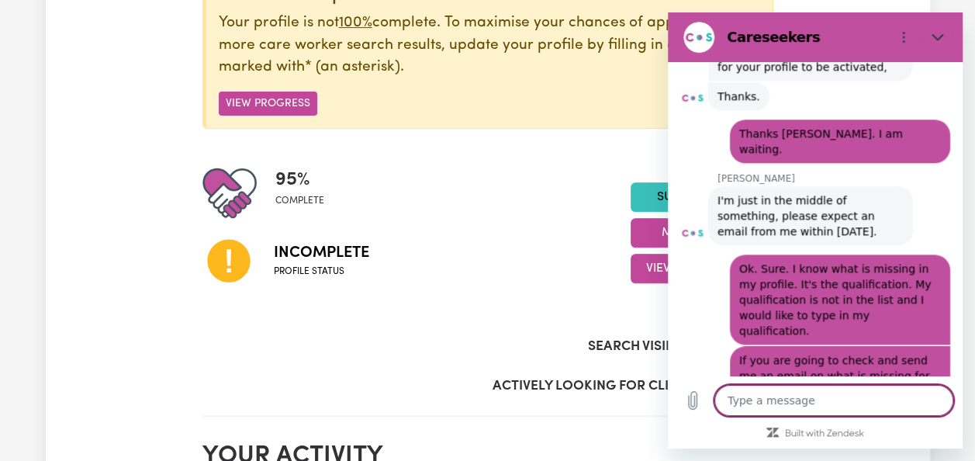
click at [790, 396] on textarea at bounding box center [834, 400] width 239 height 31
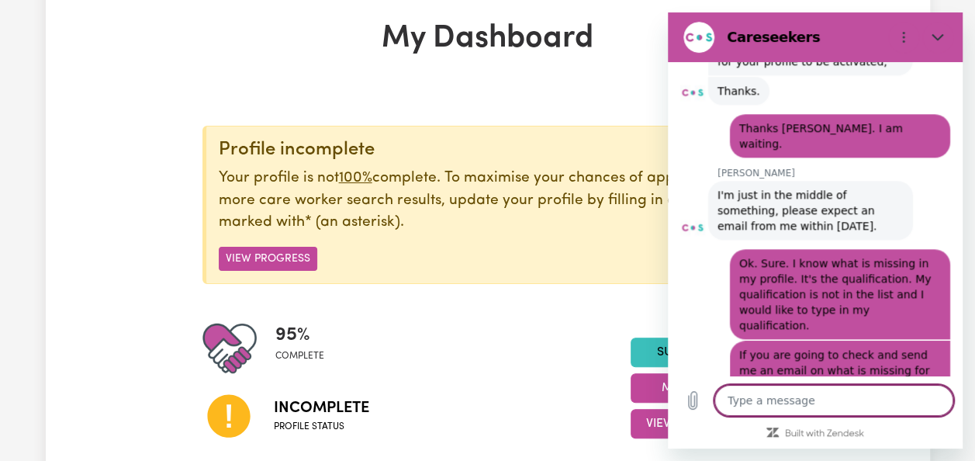
scroll to position [816, 0]
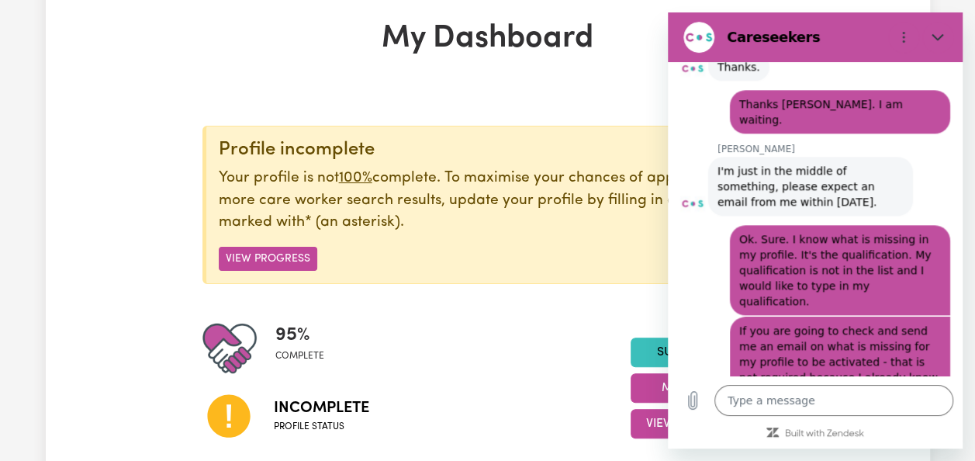
click at [811, 239] on span "Ok. Sure. I know what is missing in my profile. It's the qualification. My qual…" at bounding box center [838, 270] width 196 height 74
click at [941, 37] on icon "Close" at bounding box center [938, 37] width 12 height 7
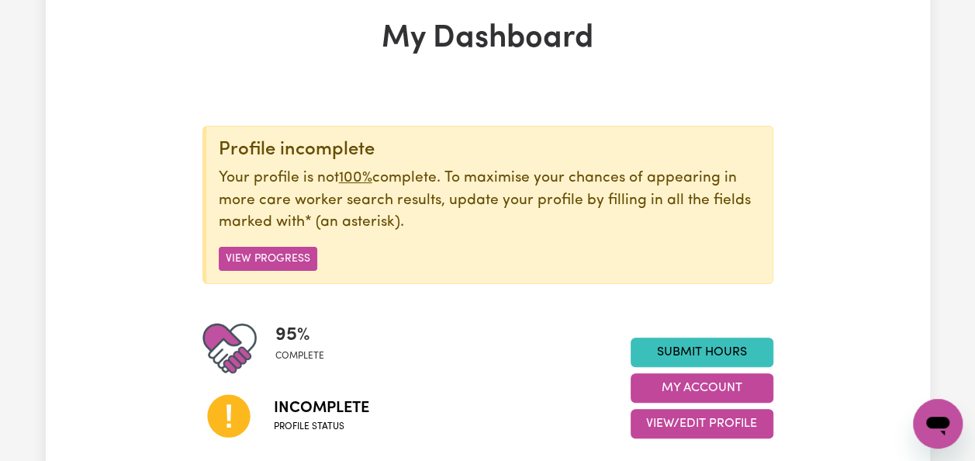
click at [939, 429] on icon "Open messaging window" at bounding box center [938, 424] width 28 height 28
